Goal: Check status: Check status

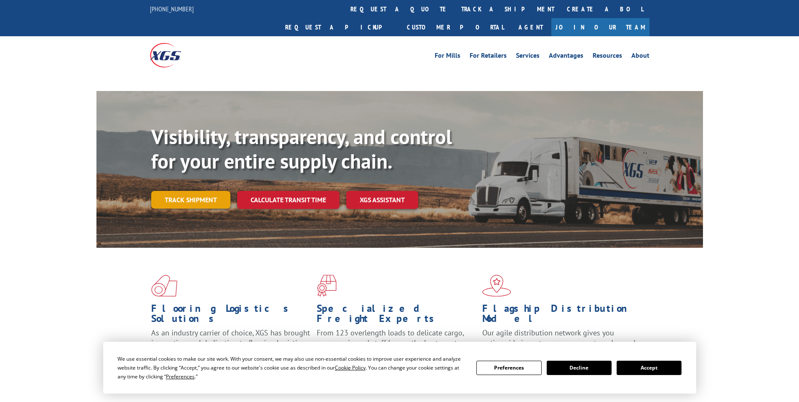
click at [219, 191] on link "Track shipment" at bounding box center [190, 200] width 79 height 18
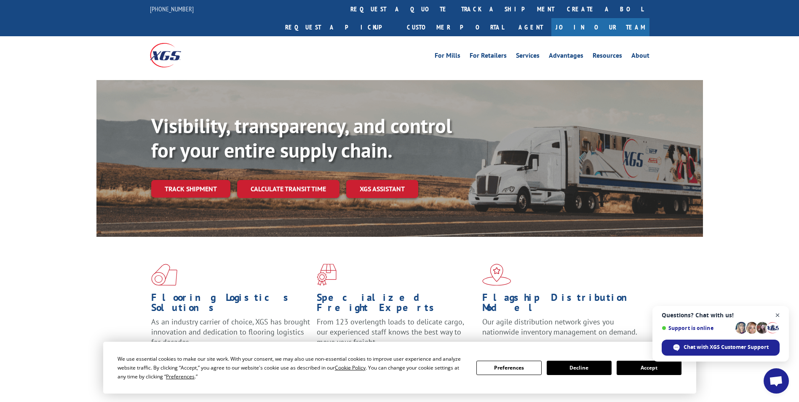
click at [778, 315] on span "Close chat" at bounding box center [778, 315] width 11 height 11
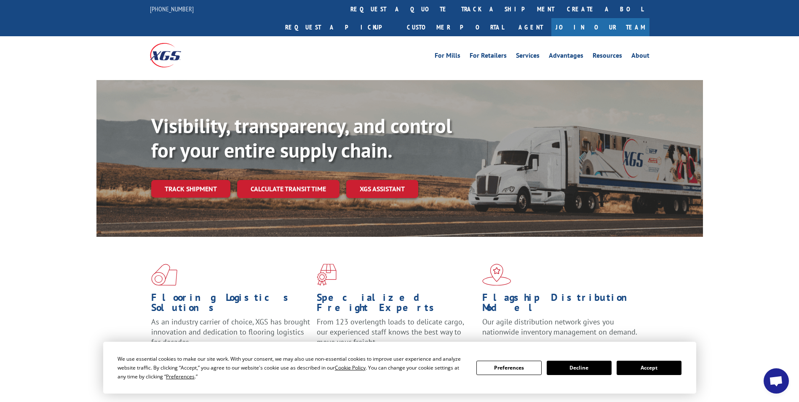
click at [632, 364] on button "Accept" at bounding box center [649, 368] width 65 height 14
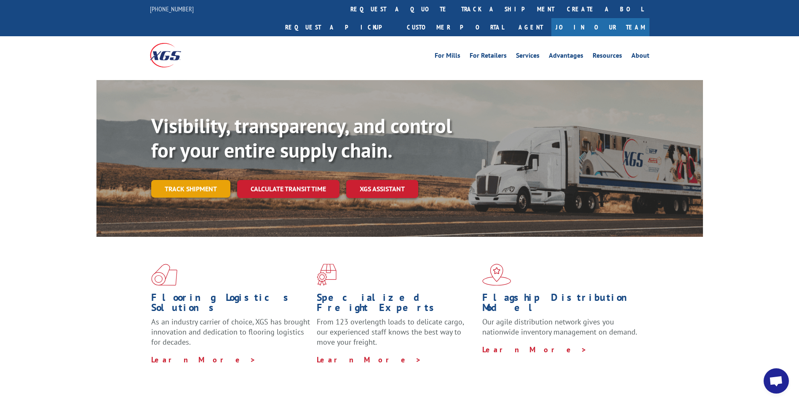
click at [208, 180] on link "Track shipment" at bounding box center [190, 189] width 79 height 18
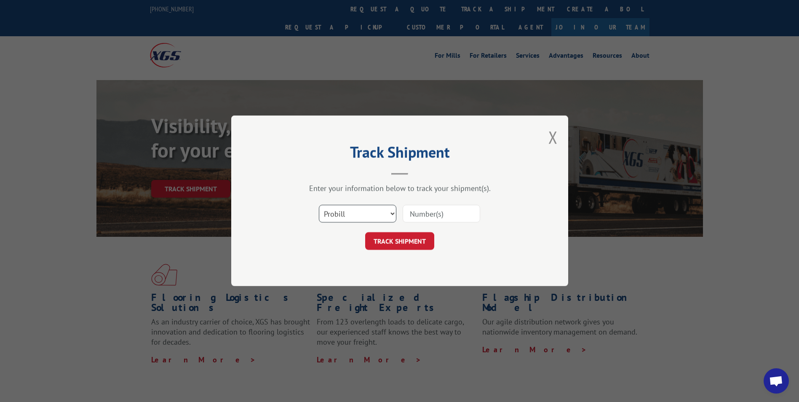
drag, startPoint x: 342, startPoint y: 214, endPoint x: 370, endPoint y: 214, distance: 27.4
click at [342, 214] on select "Select category... Probill BOL PO" at bounding box center [358, 214] width 78 height 18
click at [424, 214] on input at bounding box center [442, 214] width 78 height 18
click at [380, 213] on select "Select category... Probill BOL PO" at bounding box center [358, 214] width 78 height 18
select select "bol"
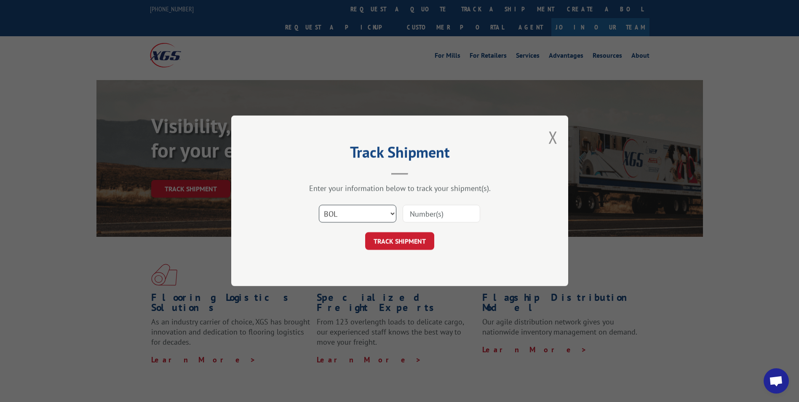
click at [319, 205] on select "Select category... Probill BOL PO" at bounding box center [358, 214] width 78 height 18
click at [419, 212] on input at bounding box center [442, 214] width 78 height 18
type input "2848935"
click at [413, 243] on button "TRACK SHIPMENT" at bounding box center [399, 242] width 69 height 18
